Goal: Task Accomplishment & Management: Complete application form

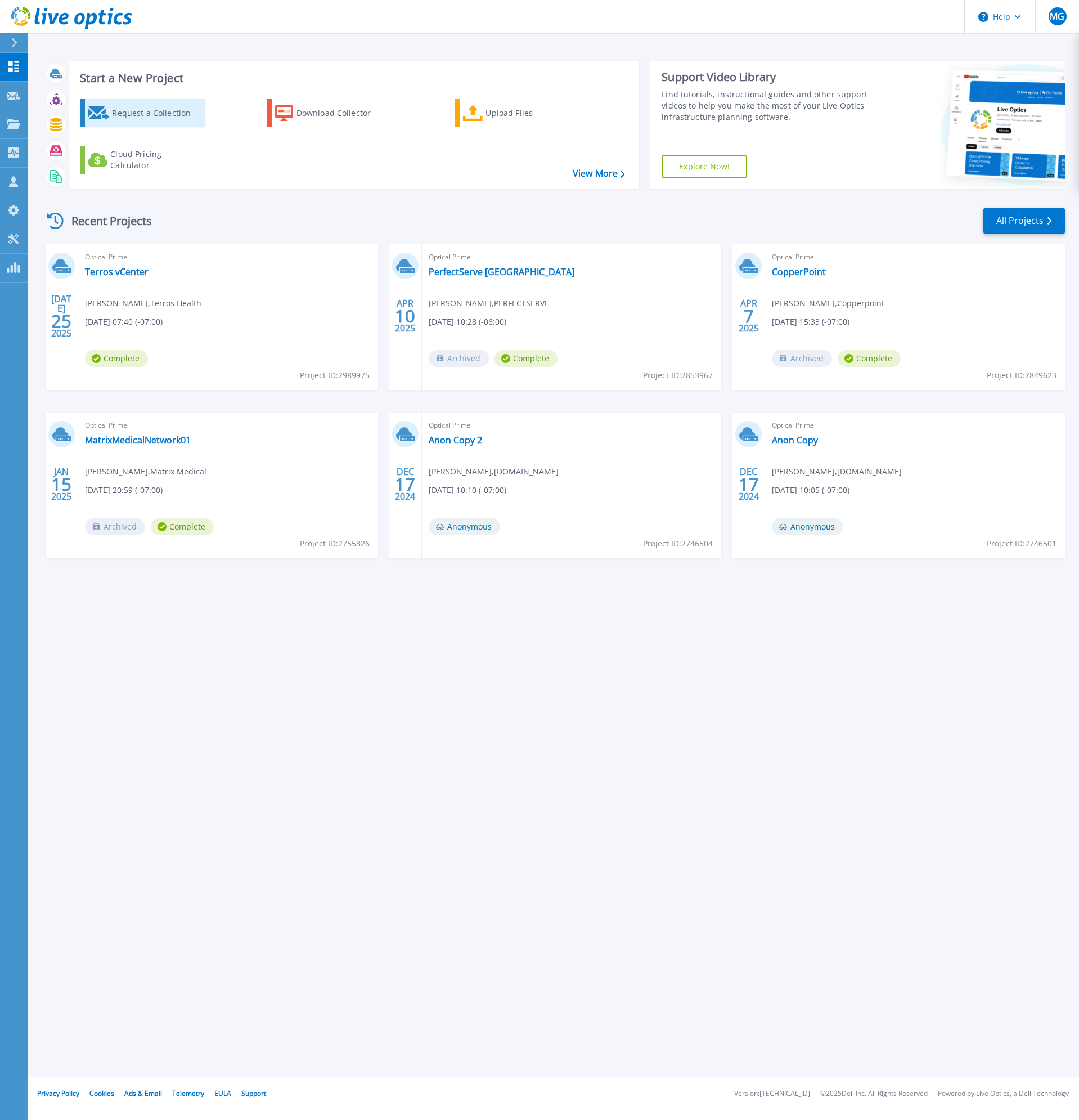
click at [112, 111] on link "Request a Collection" at bounding box center [142, 113] width 126 height 28
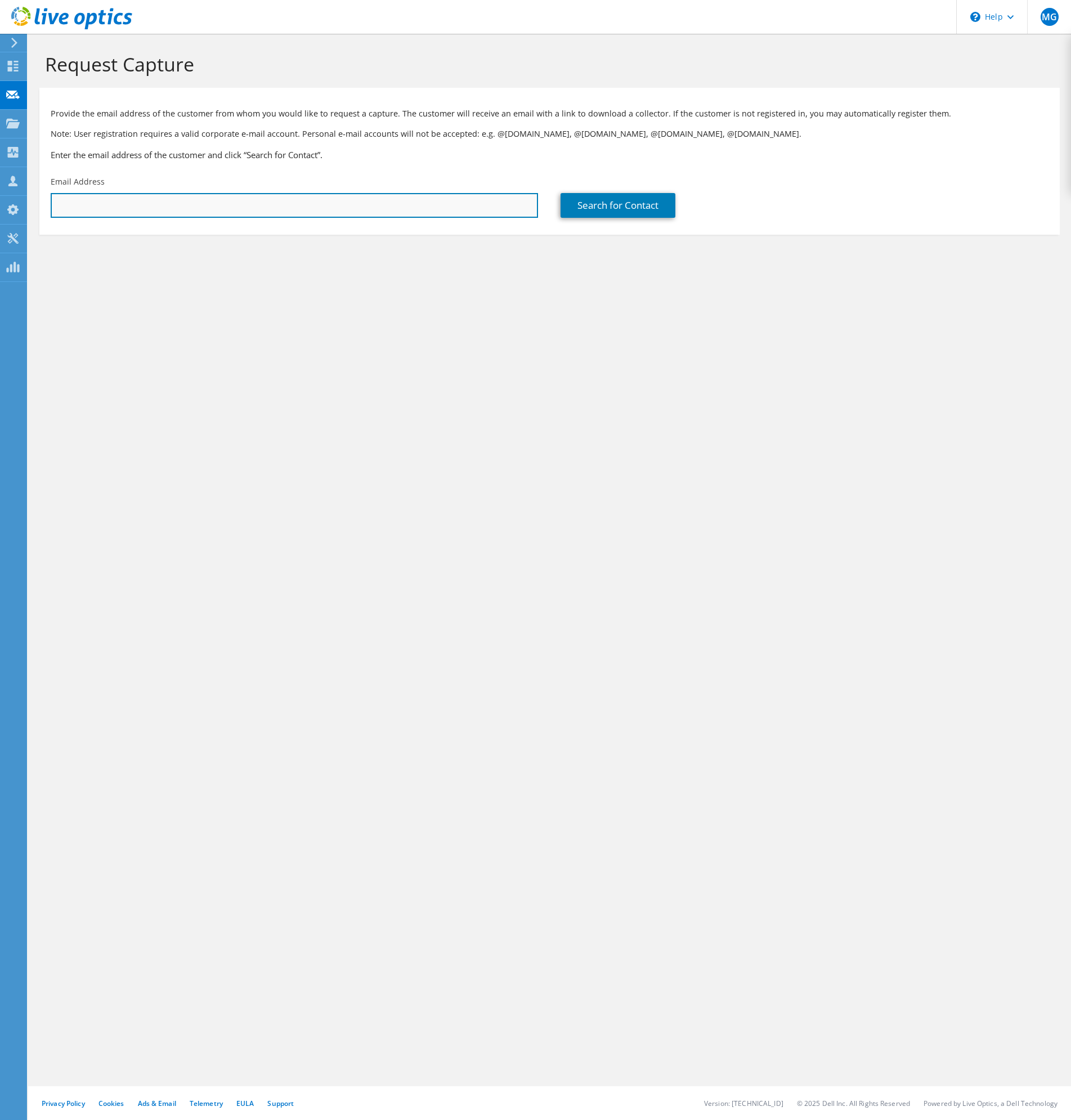
click at [159, 210] on input "text" at bounding box center [295, 205] width 487 height 25
type input "Michael.Miller@terroshealth.org"
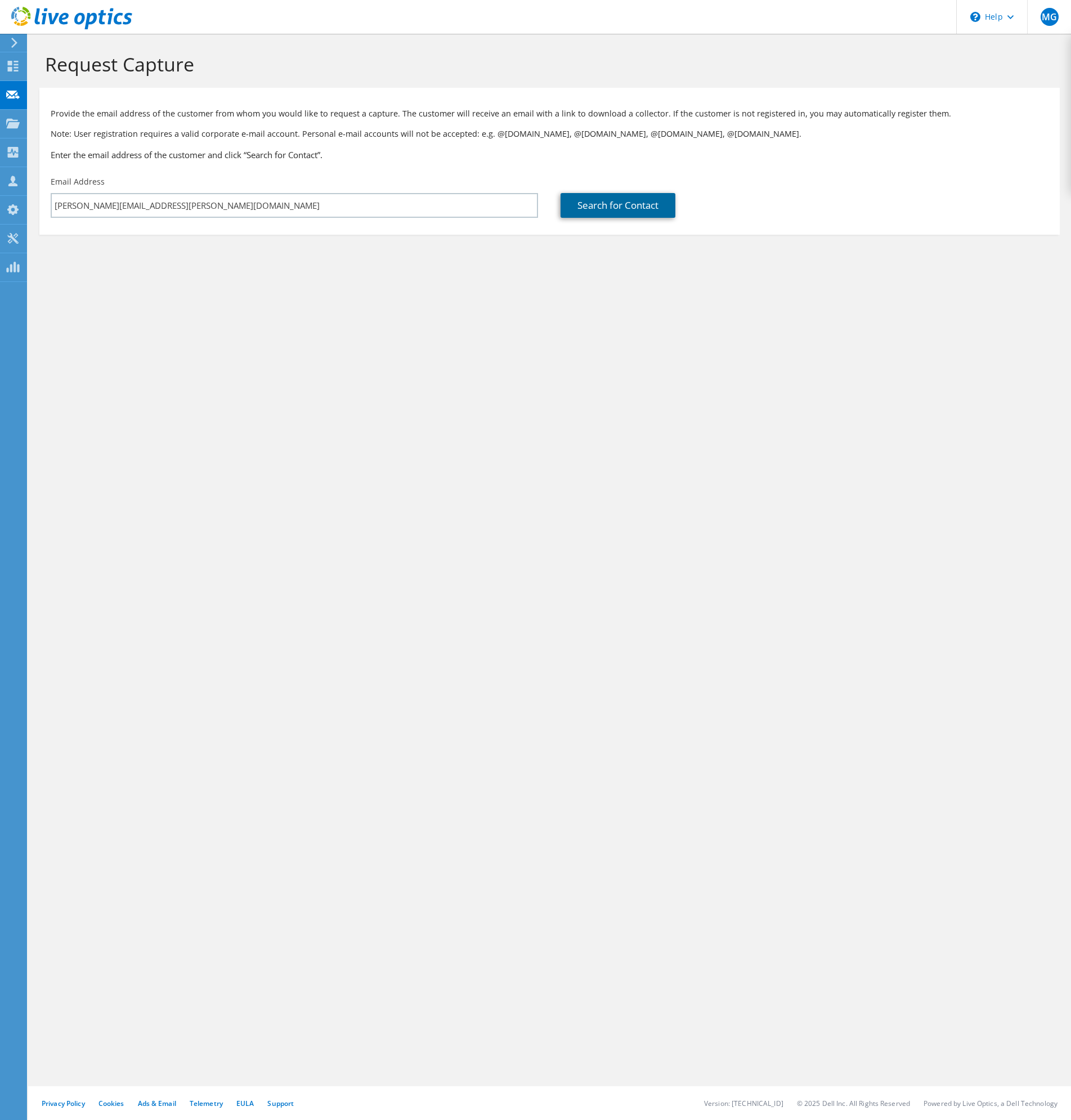
click at [589, 206] on link "Search for Contact" at bounding box center [618, 205] width 115 height 25
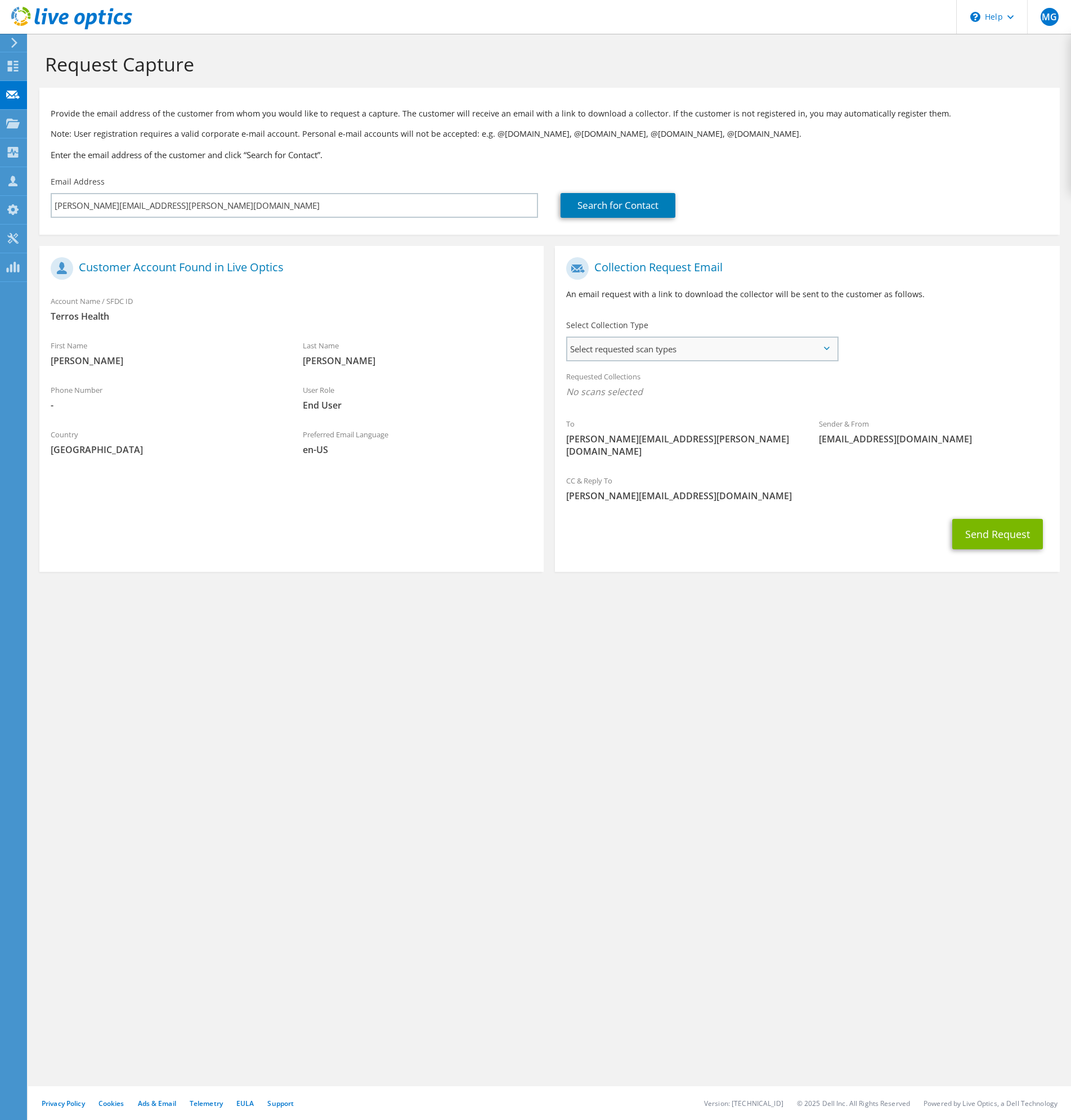
click at [816, 358] on span "Select requested scan types" at bounding box center [702, 349] width 269 height 23
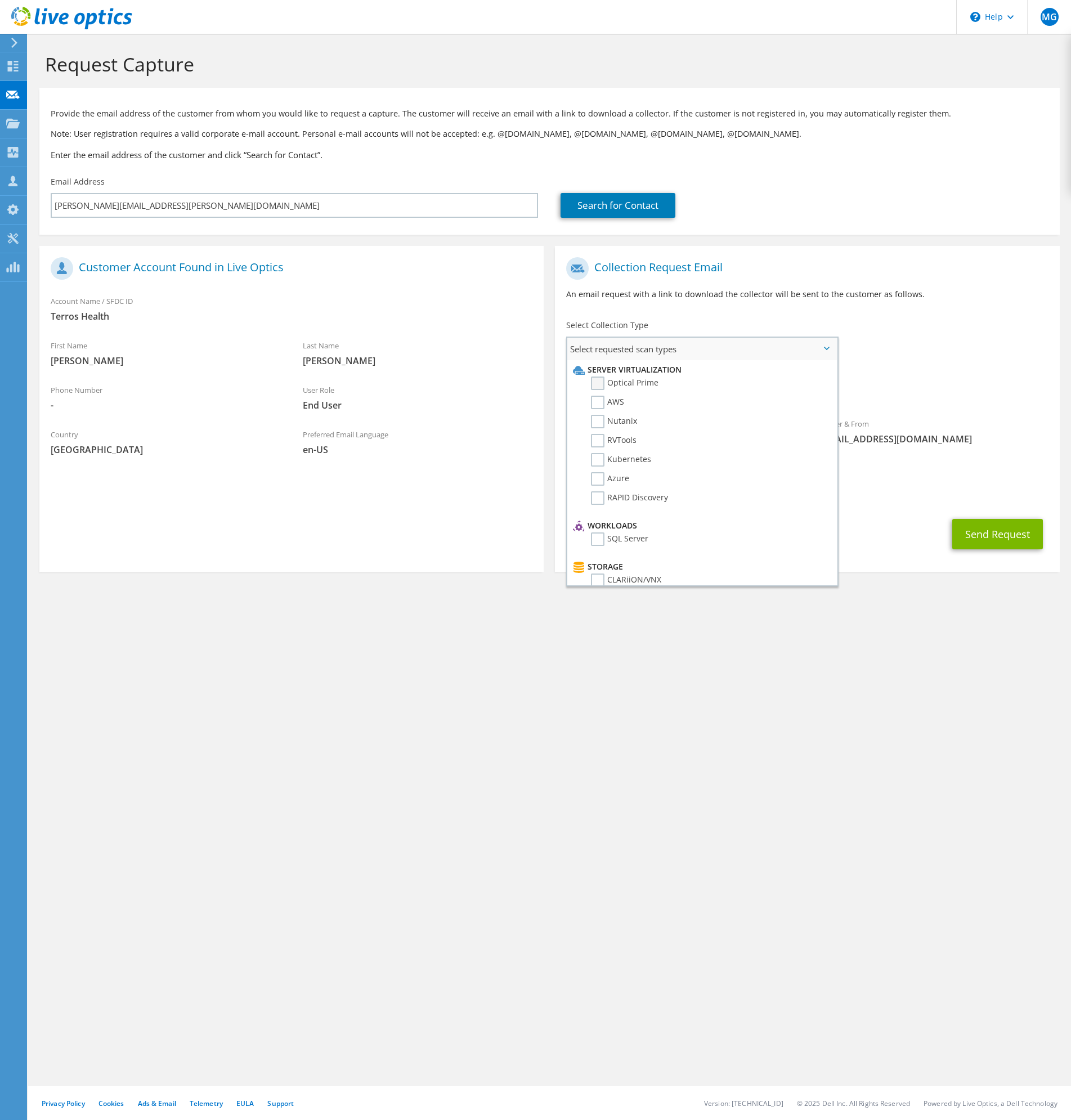
click at [598, 382] on label "Optical Prime" at bounding box center [624, 383] width 68 height 14
click at [0, 0] on input "Optical Prime" at bounding box center [0, 0] width 0 height 0
click at [1001, 523] on button "Send Request" at bounding box center [997, 537] width 91 height 30
